Goal: Task Accomplishment & Management: Complete application form

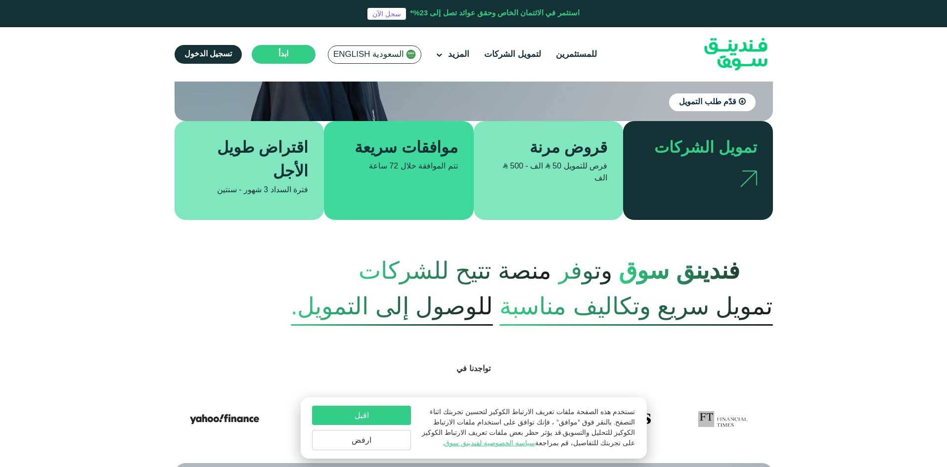
scroll to position [257, 0]
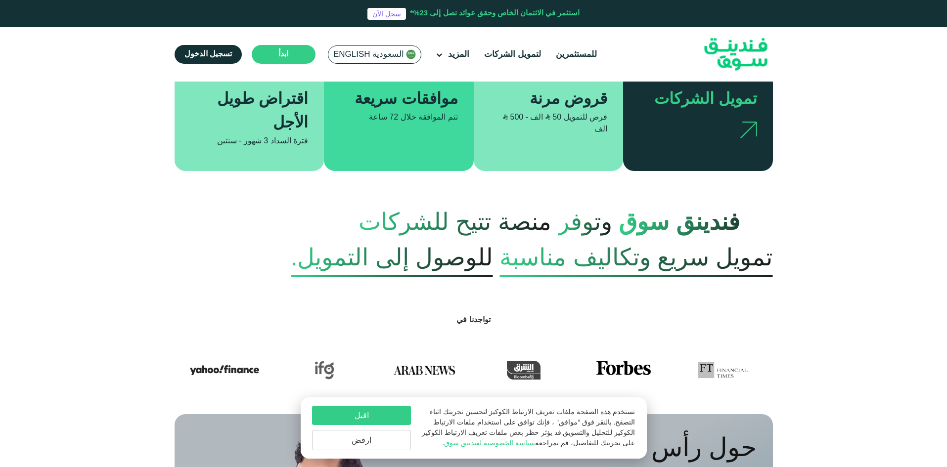
click at [354, 409] on button "اقبل" at bounding box center [361, 415] width 99 height 19
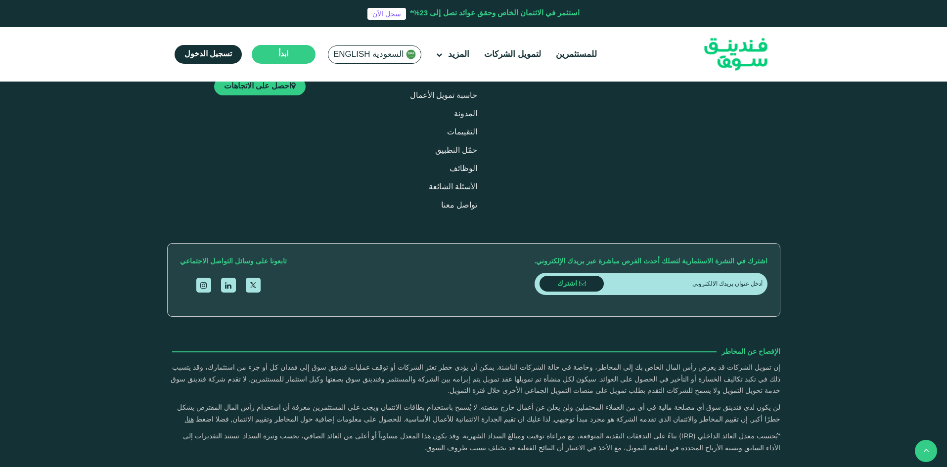
scroll to position [1496, 0]
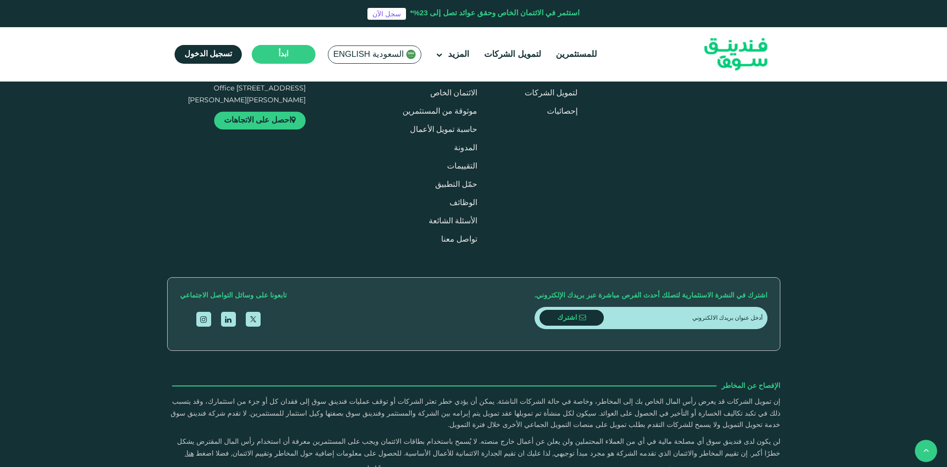
drag, startPoint x: 284, startPoint y: 260, endPoint x: 940, endPoint y: 276, distance: 656.1
drag, startPoint x: 478, startPoint y: 255, endPoint x: 803, endPoint y: 260, distance: 324.8
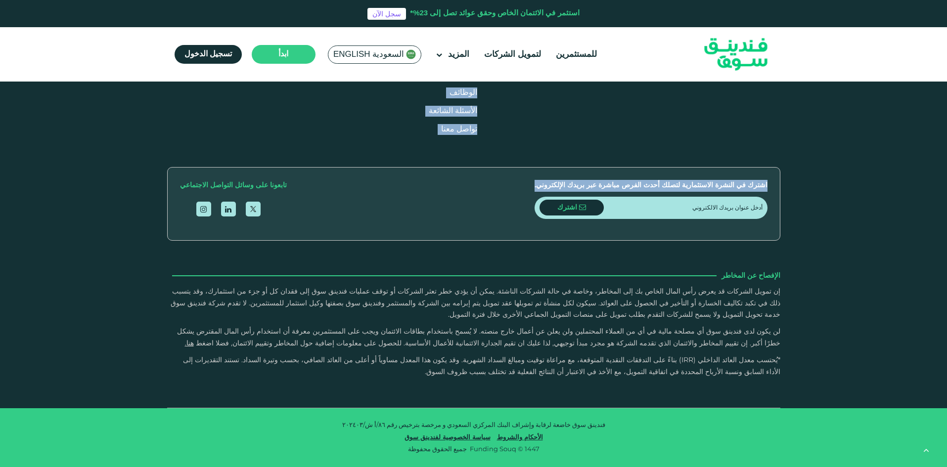
drag, startPoint x: 878, startPoint y: 228, endPoint x: 798, endPoint y: 445, distance: 231.3
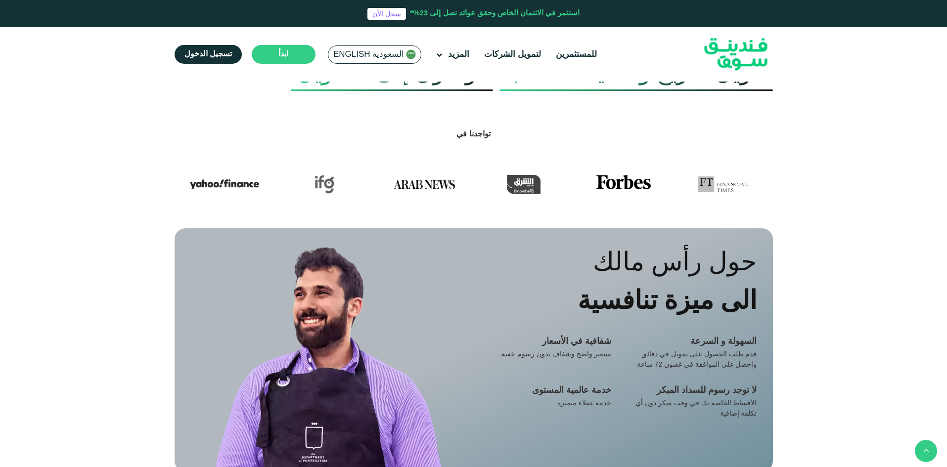
scroll to position [34, 0]
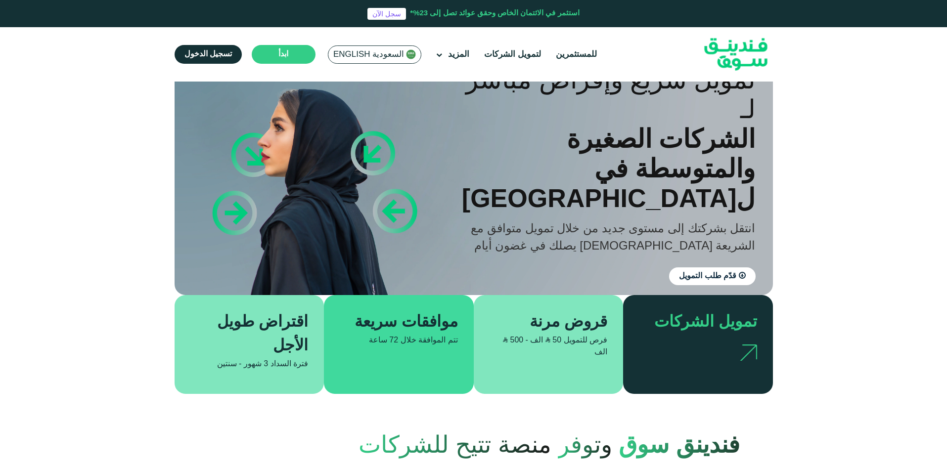
click at [690, 303] on div "تمويل الشركات" at bounding box center [698, 344] width 150 height 99
click at [688, 307] on div "تمويل الشركات" at bounding box center [698, 344] width 150 height 99
click at [688, 316] on div "تمويل الشركات" at bounding box center [703, 323] width 106 height 24
drag, startPoint x: 251, startPoint y: 360, endPoint x: 224, endPoint y: 361, distance: 26.7
click at [224, 361] on span "3 شهور - سنتين" at bounding box center [242, 363] width 51 height 7
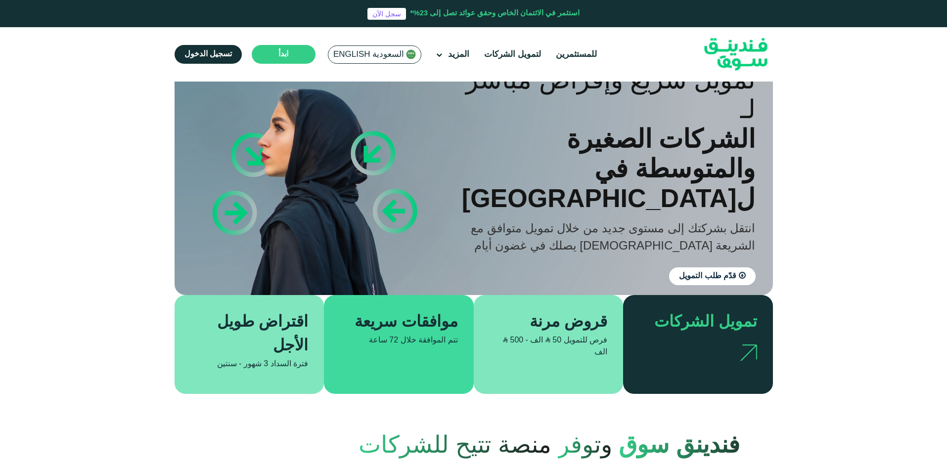
click at [382, 337] on span "72 ساعة" at bounding box center [383, 340] width 29 height 7
click at [728, 272] on span "قدّم طلب التمويل" at bounding box center [707, 275] width 57 height 7
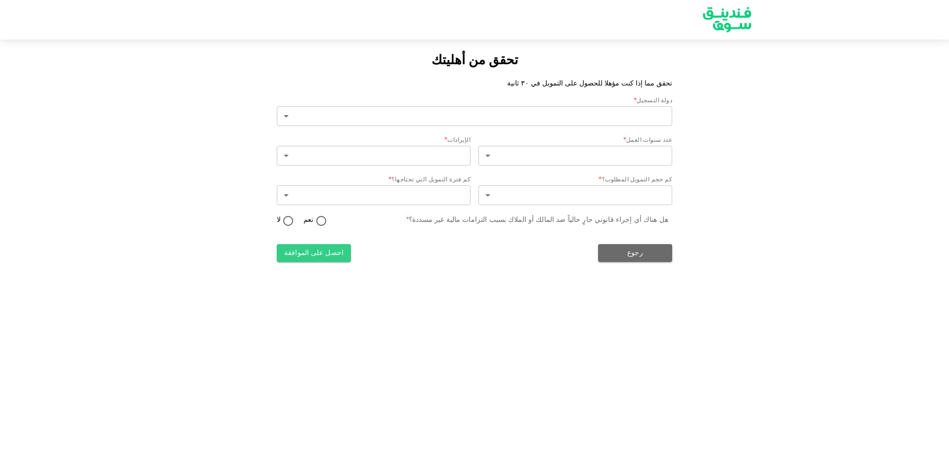
type input "2"
click at [585, 145] on div "عدد سنوات العمل *" at bounding box center [575, 141] width 194 height 10
click at [584, 156] on body "تحقق من أهليتك تحقق مما إذا كنت مؤهلا للحصول على التمويل في ٣٠ ثانية دولة التسج…" at bounding box center [474, 233] width 949 height 467
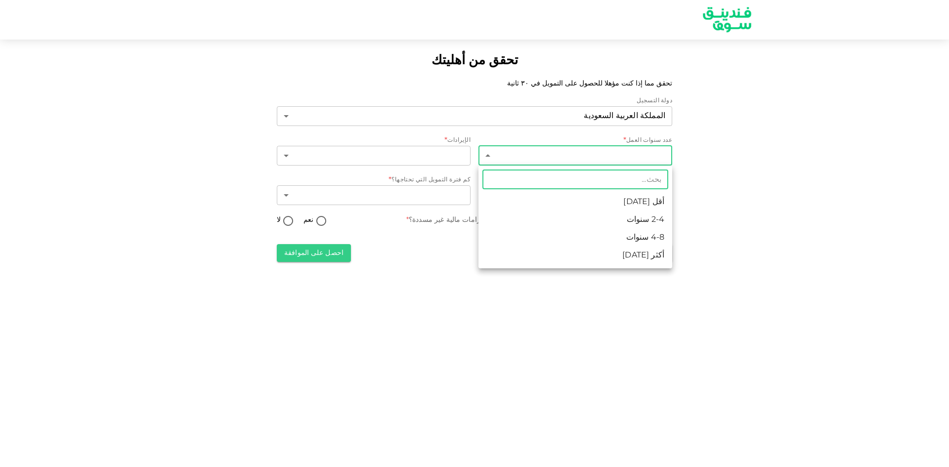
click at [600, 252] on li "أكثر [DATE]" at bounding box center [575, 256] width 194 height 18
type input "4"
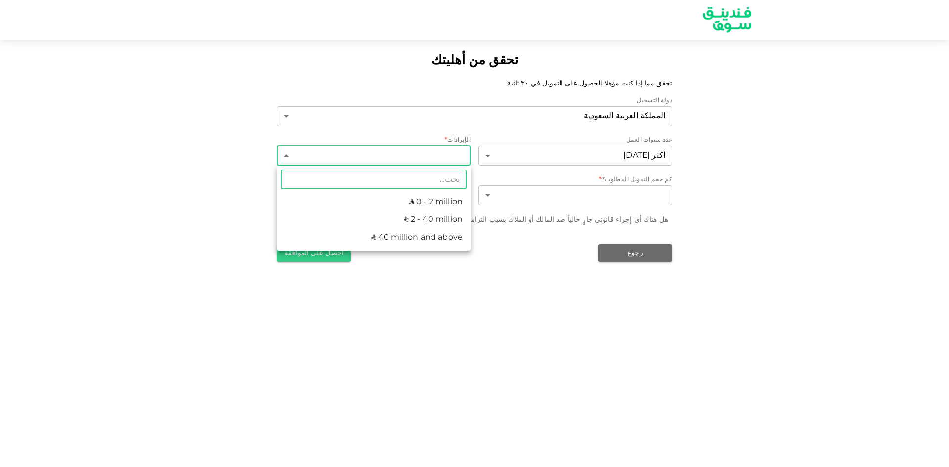
click at [452, 163] on body "تحقق من أهليتك تحقق مما إذا كنت مؤهلا للحصول على التمويل في ٣٠ ثانية دولة التسج…" at bounding box center [474, 233] width 949 height 467
click at [420, 231] on li "ʢ 40 million and above" at bounding box center [374, 238] width 194 height 18
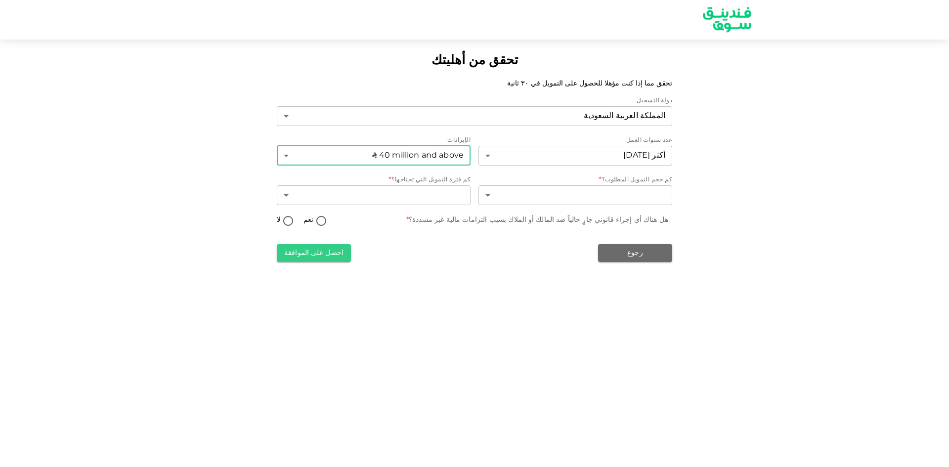
click at [417, 157] on body "تحقق من أهليتك تحقق مما إذا كنت مؤهلا للحصول على التمويل في ٣٠ ثانية دولة التسج…" at bounding box center [474, 233] width 949 height 467
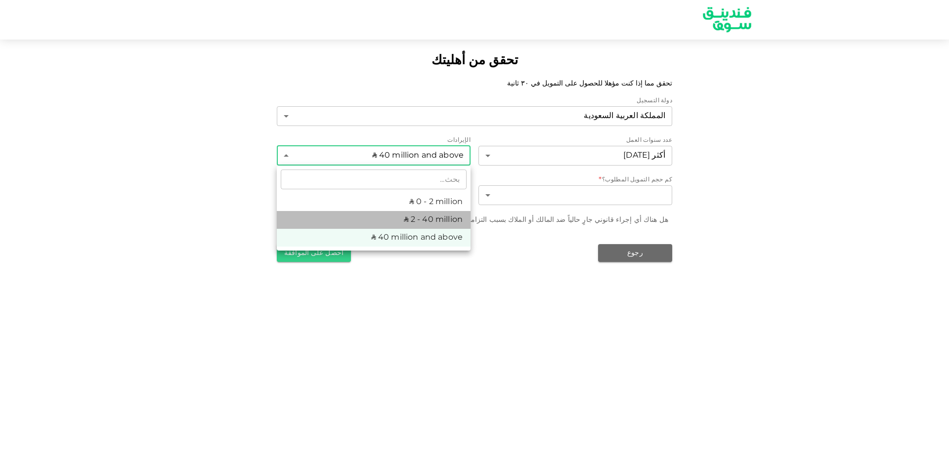
click at [425, 224] on li "ʢ 2 - 40 million" at bounding box center [374, 220] width 194 height 18
type input "2"
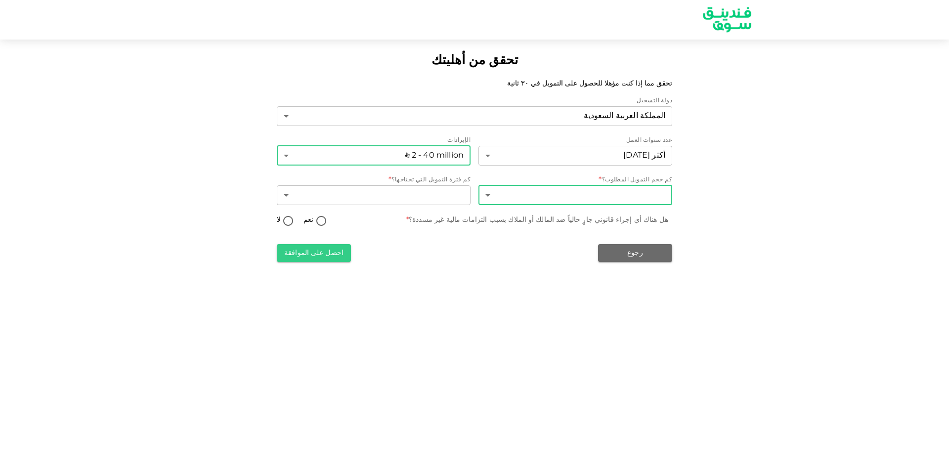
click at [597, 200] on body "تحقق من أهليتك تحقق مما إذا كنت مؤهلا للحصول على التمويل في ٣٠ ثانية دولة التسج…" at bounding box center [474, 233] width 949 height 467
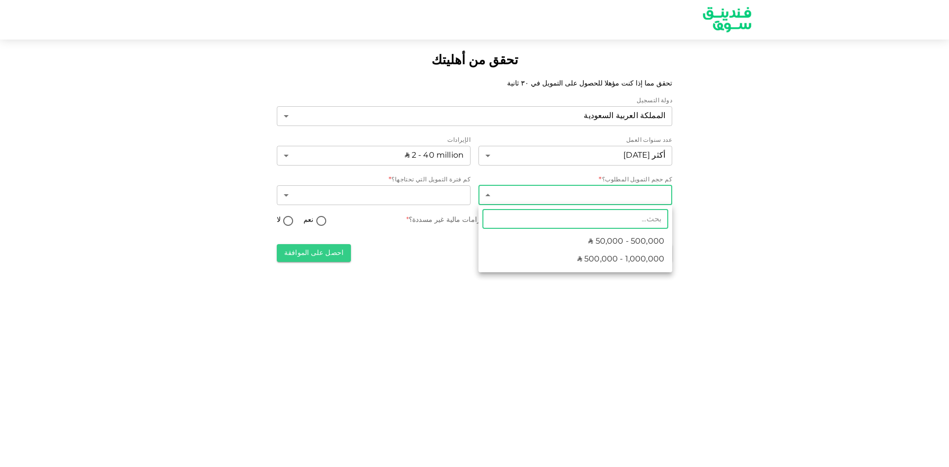
click at [595, 262] on span "ʢ 500,000 - 1,000,000" at bounding box center [620, 260] width 87 height 12
type input "2"
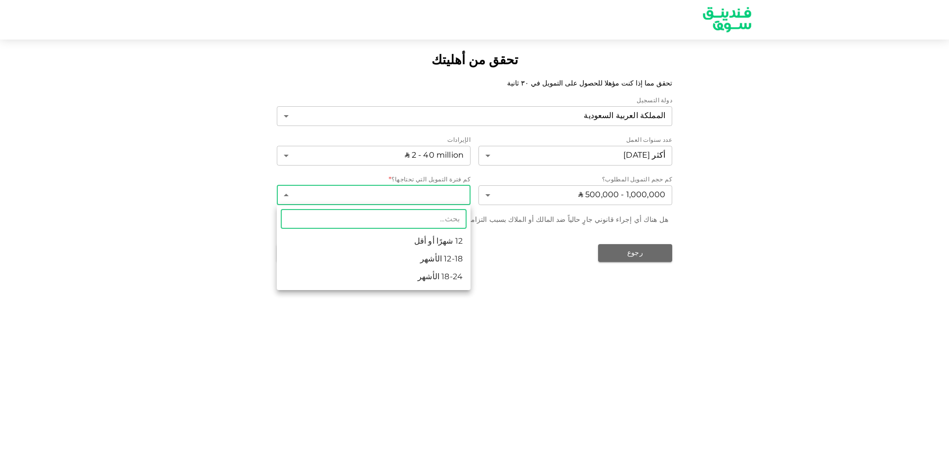
click at [441, 201] on body "تحقق من أهليتك تحقق مما إذا كنت مؤهلا للحصول على التمويل في ٣٠ ثانية دولة التسج…" at bounding box center [474, 233] width 949 height 467
click at [511, 272] on div at bounding box center [474, 233] width 949 height 467
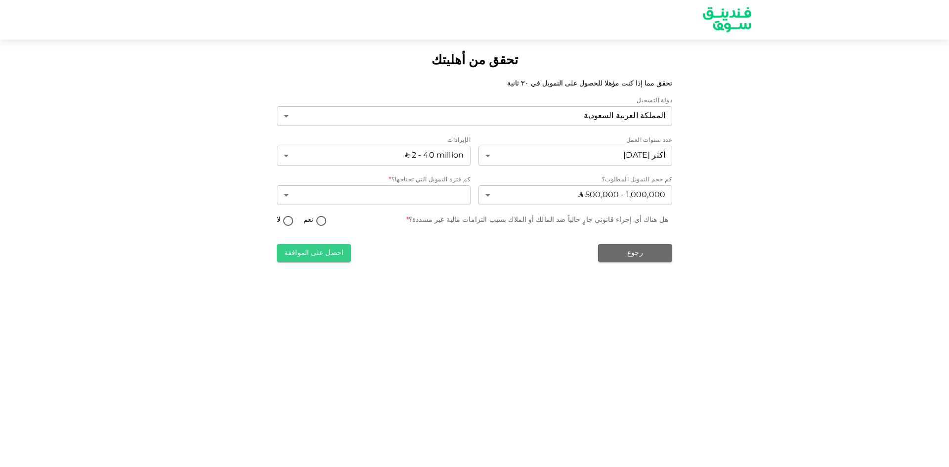
click at [540, 221] on div "هل هناك أي إجراء قانوني جارٍ حالياً ضد المالك أو الملاك بسبب التزامات مالية غير…" at bounding box center [537, 220] width 262 height 10
